Goal: Task Accomplishment & Management: Complete application form

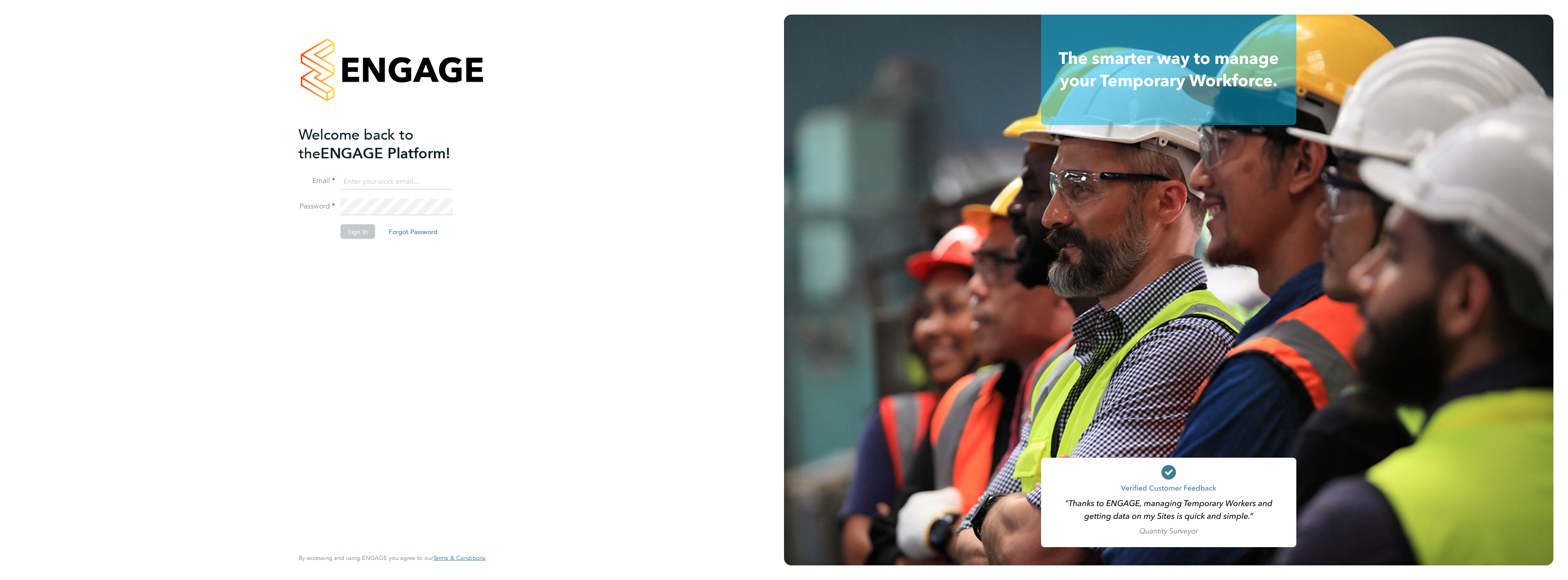
type input "[PERSON_NAME][EMAIL_ADDRESS][PERSON_NAME][DOMAIN_NAME]"
click at [358, 234] on button "Sign In" at bounding box center [357, 231] width 35 height 14
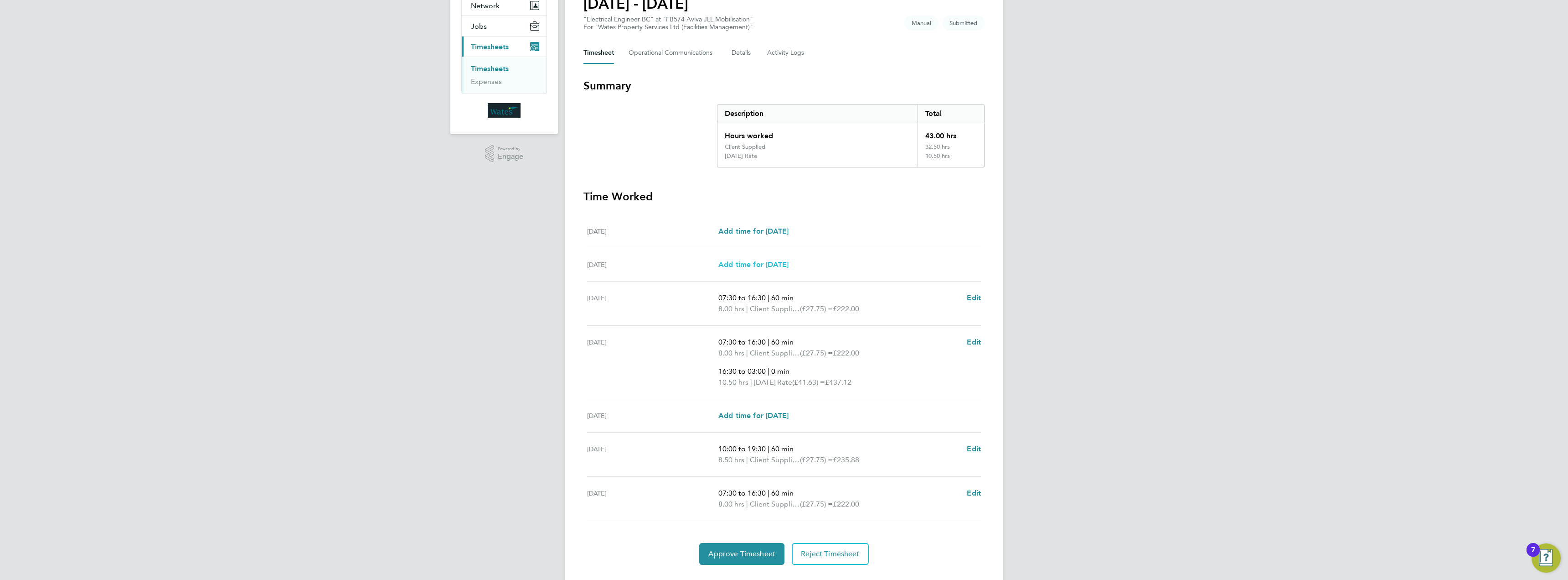
scroll to position [114, 0]
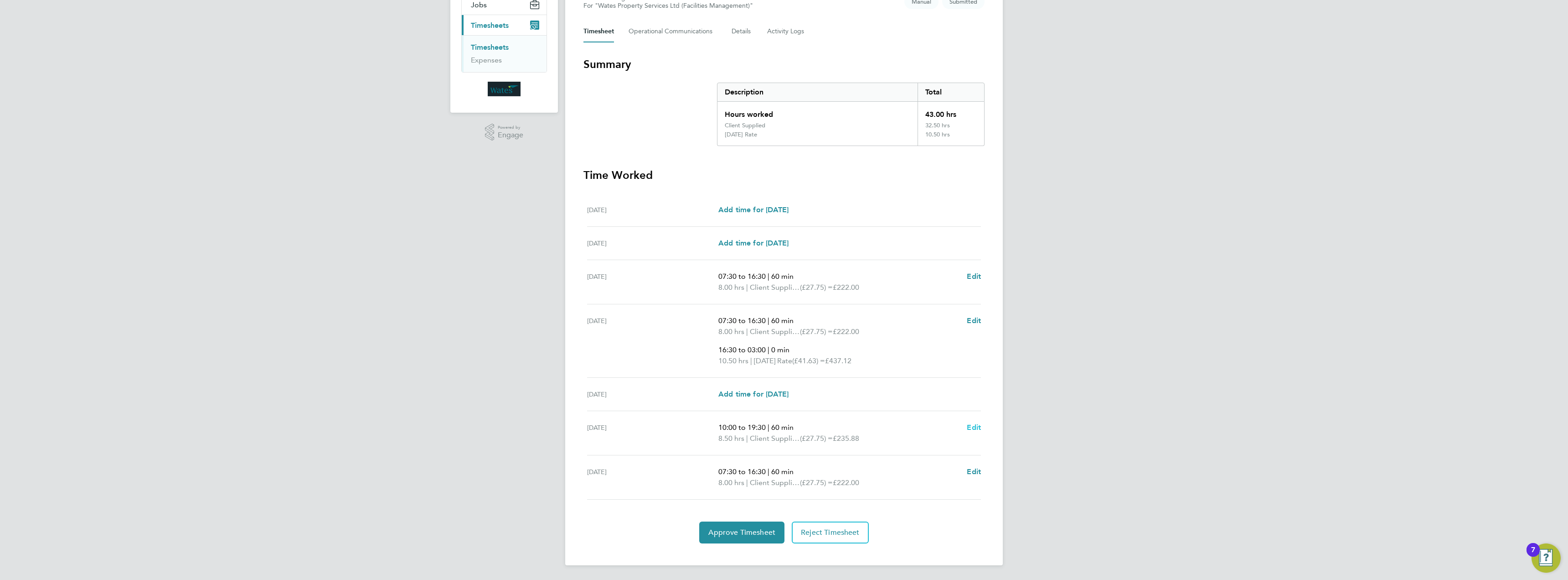
click at [975, 425] on span "Edit" at bounding box center [974, 428] width 14 height 9
select select "60"
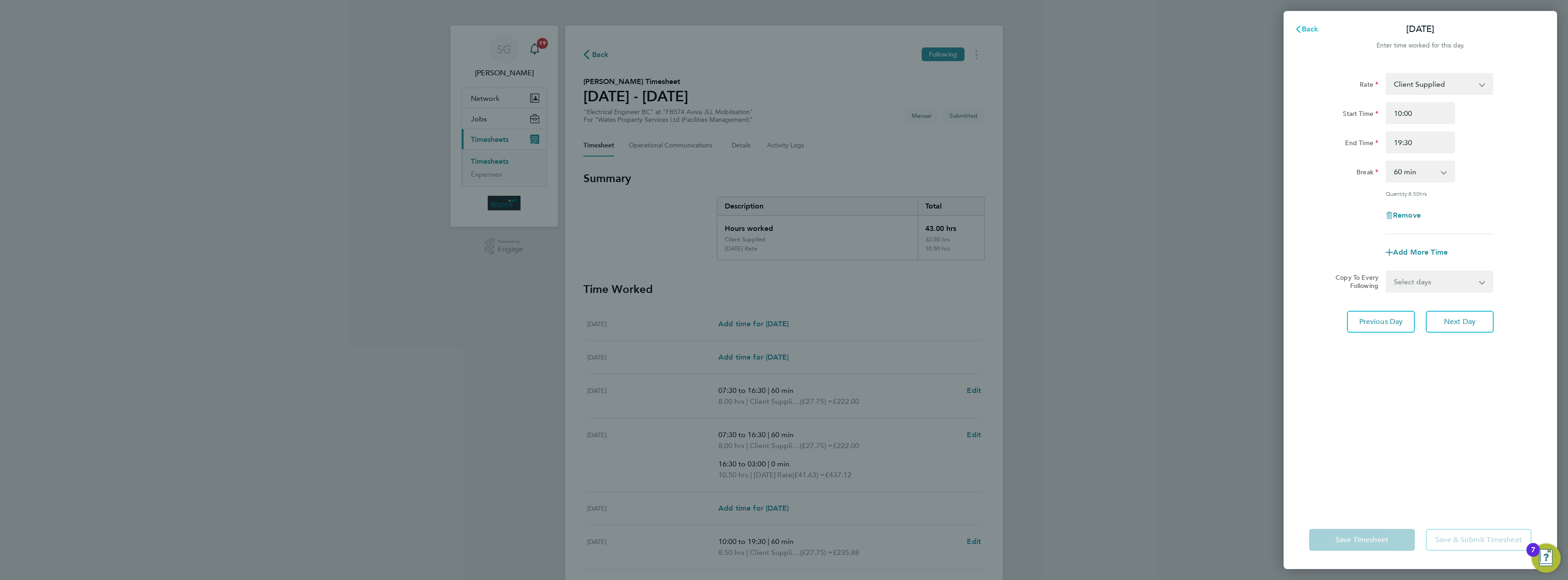
click at [1306, 28] on span "Back" at bounding box center [1310, 29] width 17 height 9
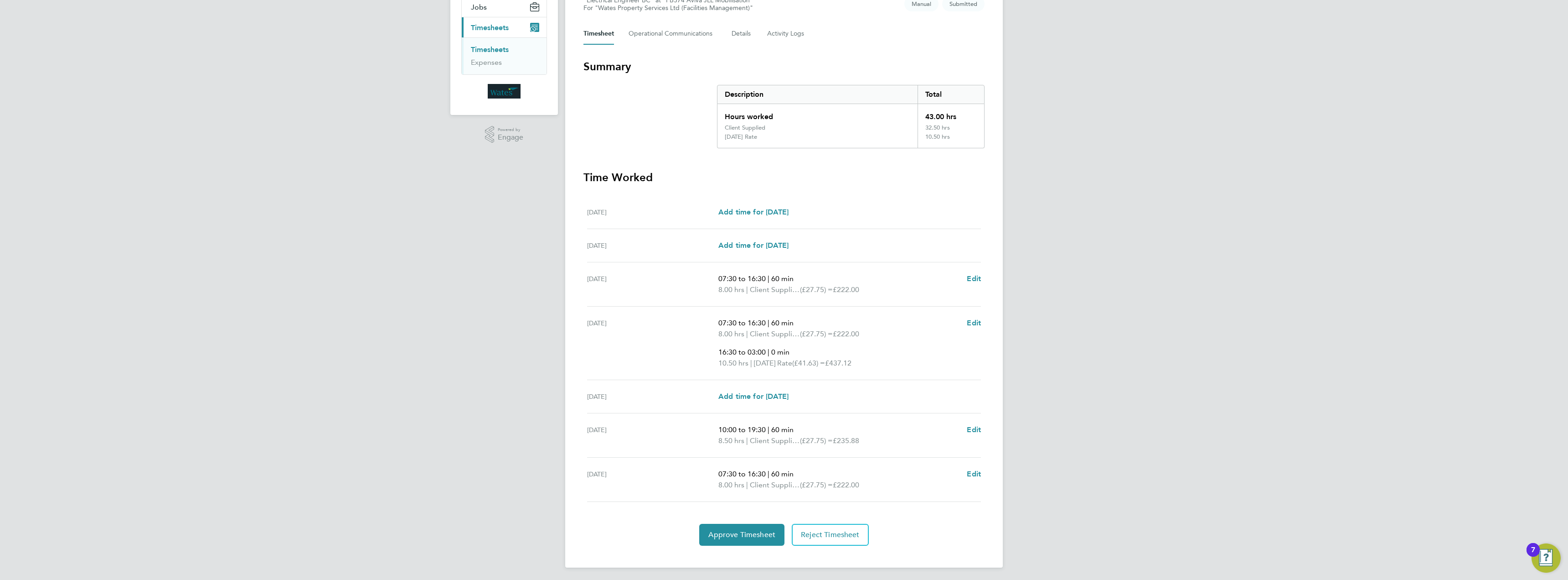
scroll to position [114, 0]
click at [973, 426] on span "Edit" at bounding box center [974, 428] width 14 height 9
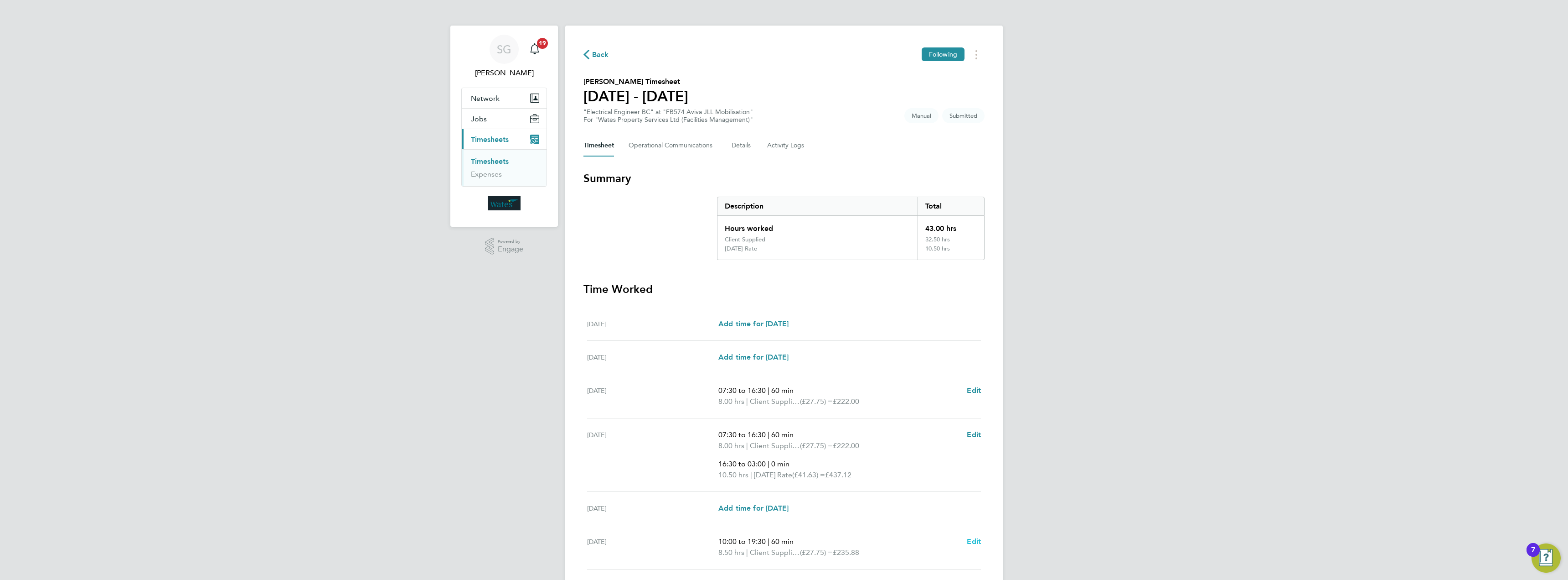
select select "60"
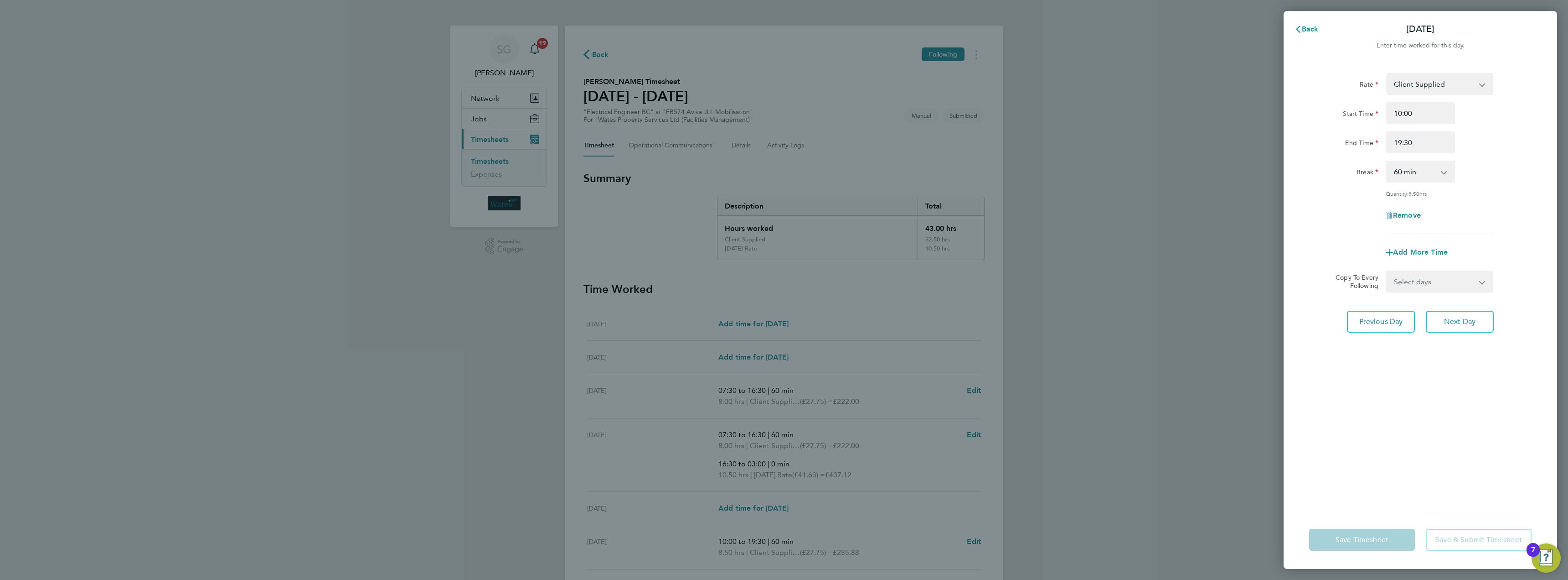
click at [265, 306] on div "Back Thu 25 Sep Enter time worked for this day. Rate Client Supplied Sunday Rat…" at bounding box center [784, 290] width 1568 height 580
click at [1227, 93] on div "Back Thu 25 Sep Enter time worked for this day. Rate Client Supplied Sunday Rat…" at bounding box center [784, 290] width 1568 height 580
select select "60"
click at [1232, 238] on div "Back Thu 25 Sep Enter time worked for this day. Rate Client Supplied Sunday Rat…" at bounding box center [784, 290] width 1568 height 580
click at [1225, 266] on div "Back Thu 25 Sep Enter time worked for this day. Rate Client Supplied Sunday Rat…" at bounding box center [784, 290] width 1568 height 580
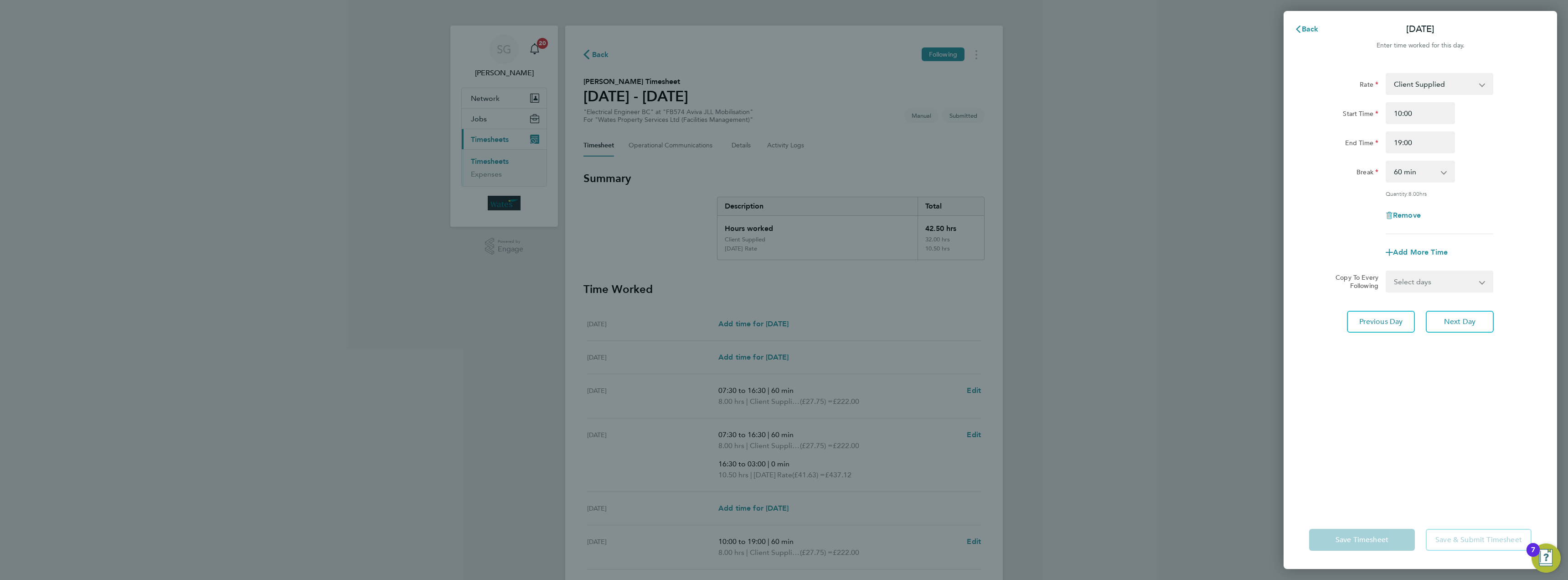
click at [1344, 542] on app-form-button "Save Timesheet" at bounding box center [1364, 539] width 111 height 22
click at [1306, 29] on span "Back" at bounding box center [1310, 29] width 17 height 9
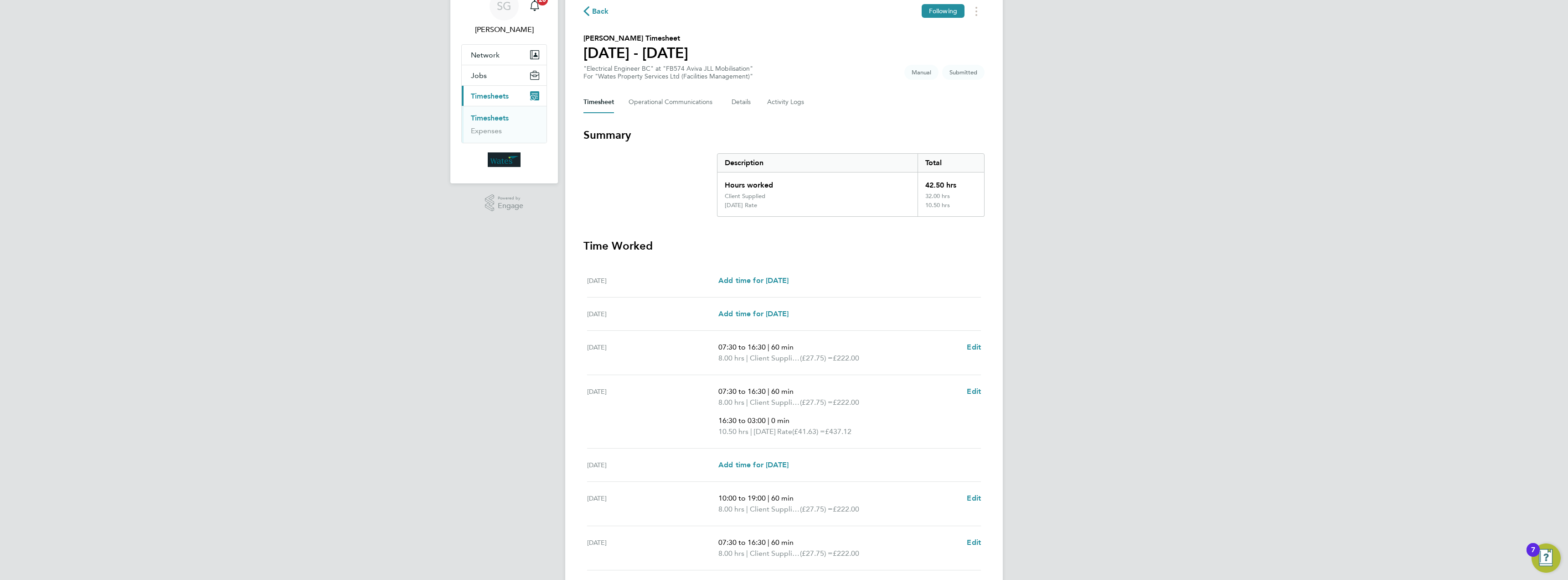
scroll to position [114, 0]
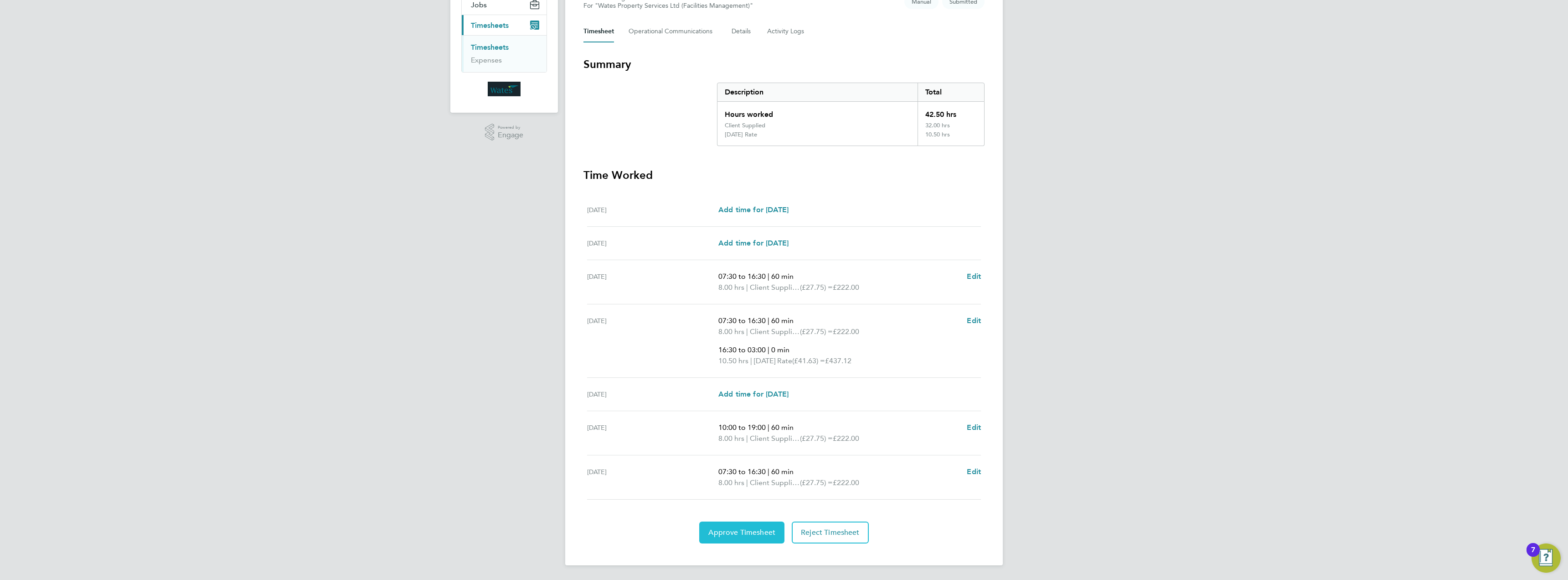
click at [733, 532] on span "Approve Timesheet" at bounding box center [742, 532] width 67 height 9
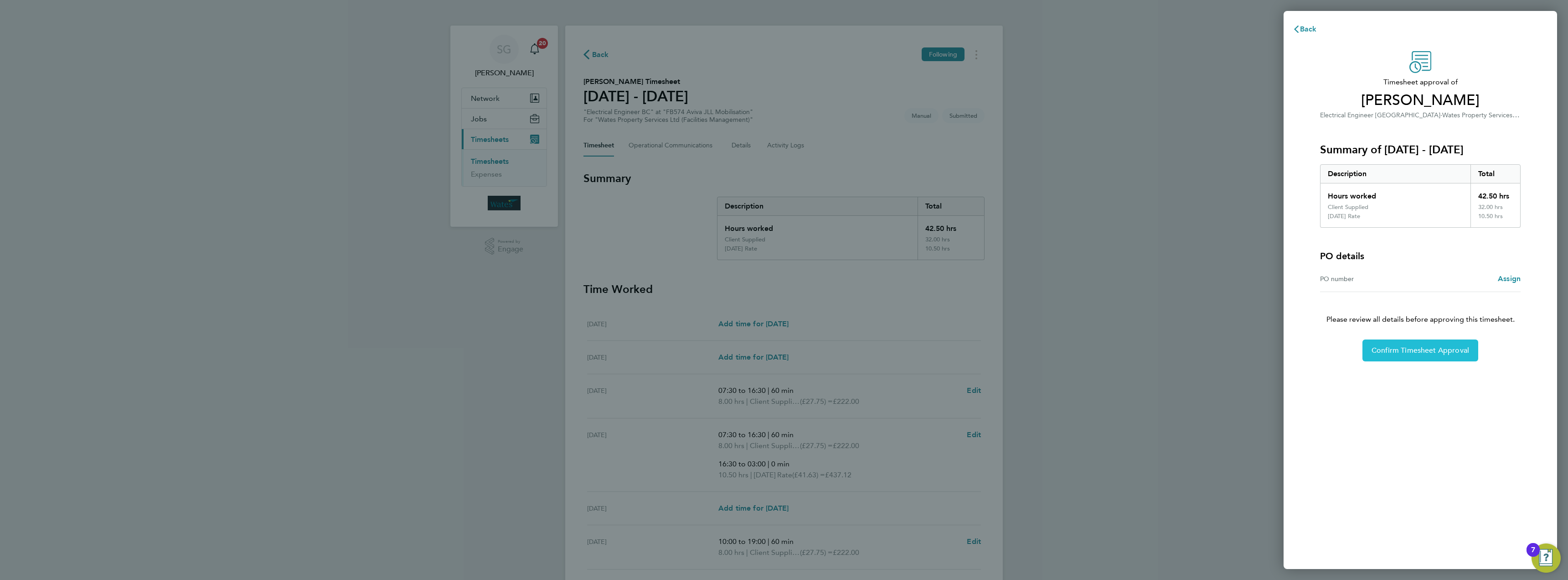
click at [1392, 354] on span "Confirm Timesheet Approval" at bounding box center [1420, 350] width 97 height 9
